Goal: Find specific page/section: Find specific page/section

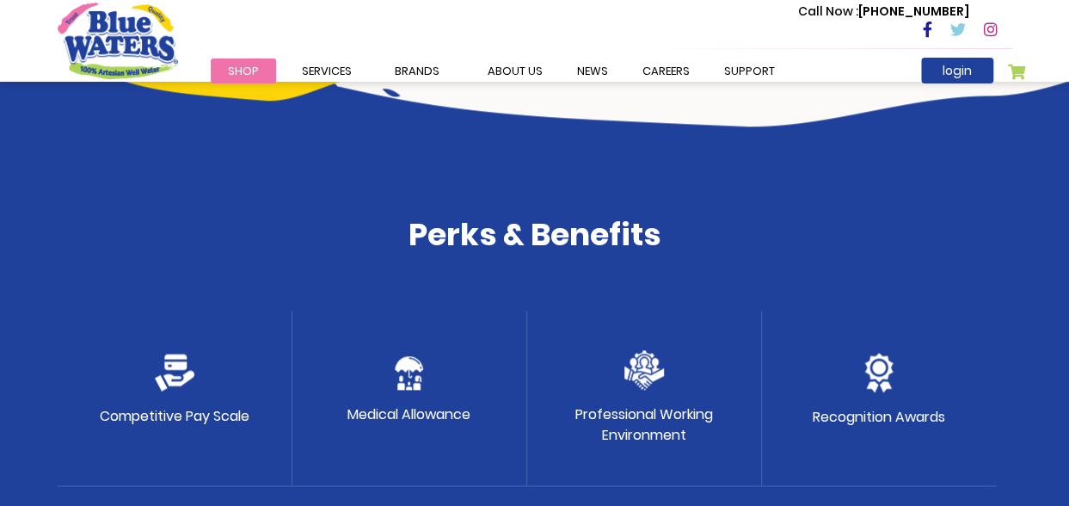
scroll to position [791, 0]
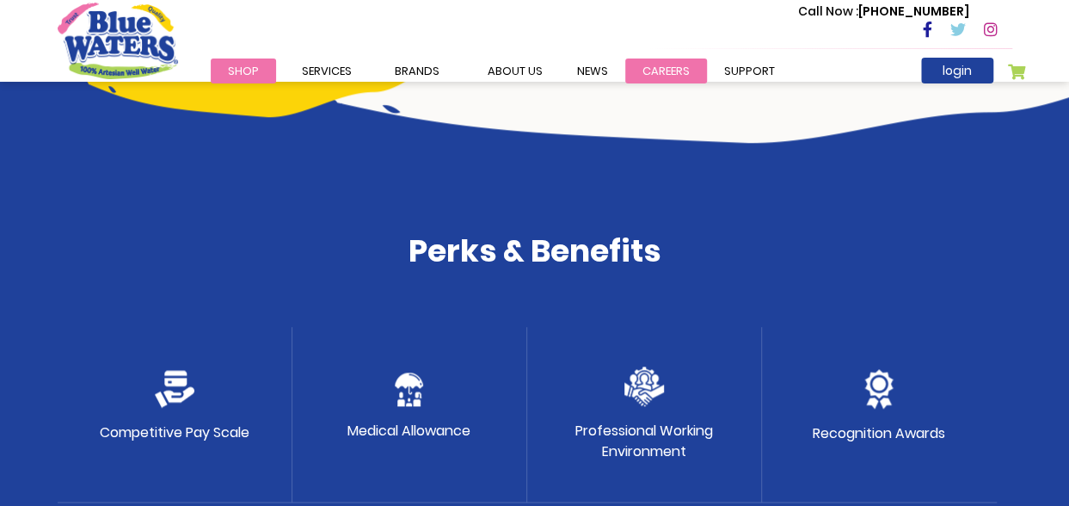
click at [662, 72] on link "careers" at bounding box center [666, 70] width 82 height 25
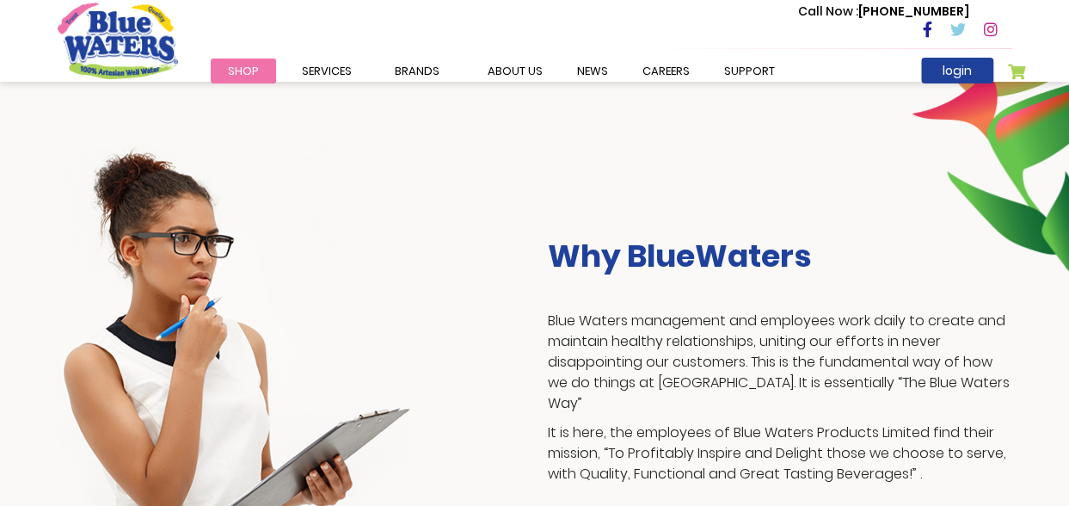
scroll to position [344, 0]
